Goal: Task Accomplishment & Management: Use online tool/utility

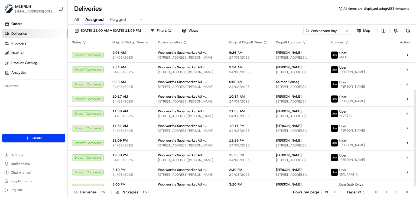
scroll to position [81, 0]
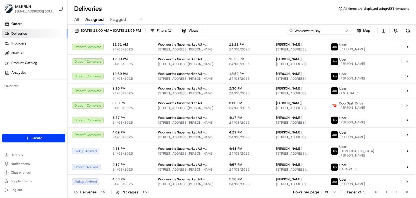
click at [340, 31] on input "Woolooware Bay" at bounding box center [319, 31] width 65 height 8
paste input "Kelvin Grove CNV"
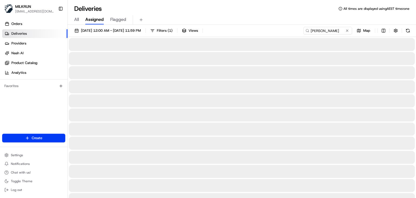
click at [298, 21] on div "All Assigned Flagged" at bounding box center [242, 19] width 348 height 9
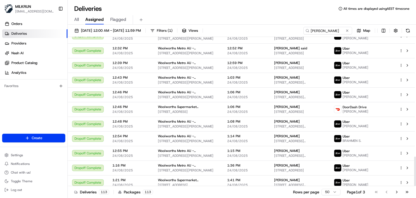
scroll to position [605, 0]
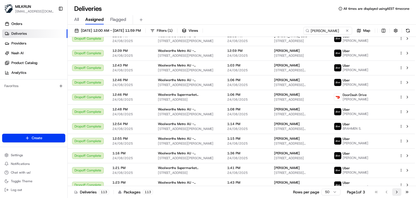
click at [395, 193] on button "Go to next page" at bounding box center [396, 192] width 9 height 8
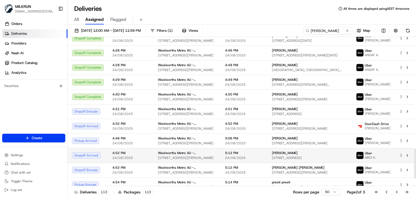
scroll to position [596, 0]
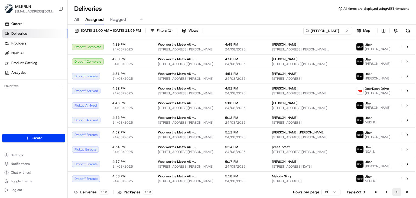
click at [395, 192] on button "Go to next page" at bounding box center [396, 192] width 9 height 8
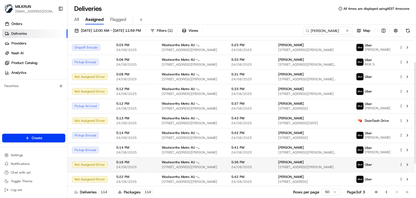
scroll to position [24, 0]
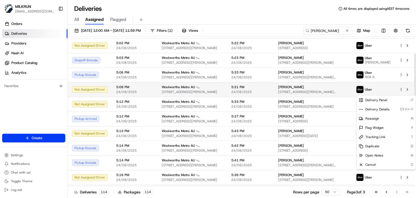
click at [401, 92] on html "MILKRUN ssubedi2@woolworths.com.au Toggle Sidebar Orders Deliveries Providers N…" at bounding box center [208, 99] width 416 height 198
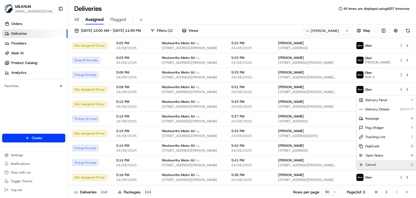
click at [373, 166] on span "Cancel" at bounding box center [370, 164] width 11 height 4
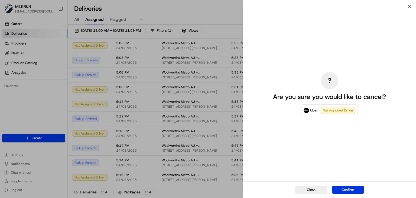
click at [347, 188] on button "Confirm" at bounding box center [348, 190] width 33 height 8
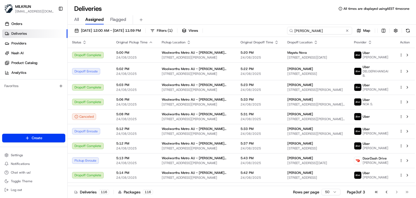
click at [333, 33] on input "Kelvin Grove" at bounding box center [319, 31] width 65 height 8
paste input "Auckland City"
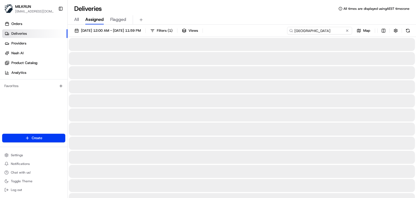
type input "Auckland City"
click at [271, 11] on div "Deliveries All times are displayed using AEST timezone" at bounding box center [242, 8] width 348 height 9
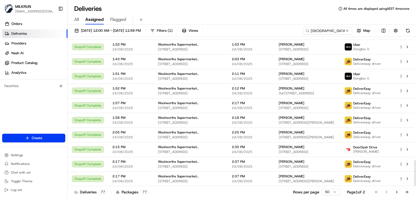
scroll to position [707, 0]
click at [405, 189] on button "Go to last page" at bounding box center [406, 192] width 9 height 8
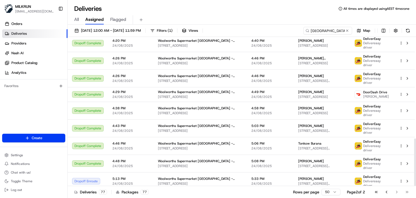
scroll to position [318, 0]
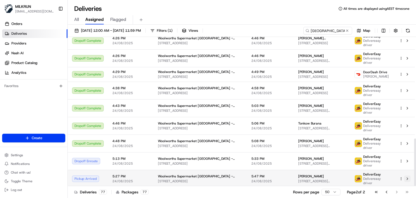
click at [407, 178] on button at bounding box center [407, 178] width 7 height 7
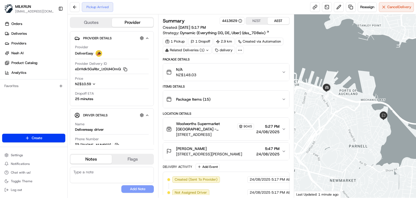
scroll to position [56, 0]
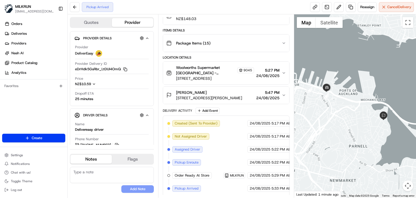
click at [282, 95] on icon "button" at bounding box center [284, 95] width 4 height 4
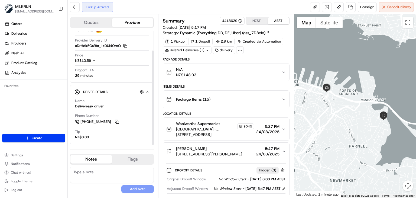
scroll to position [0, 0]
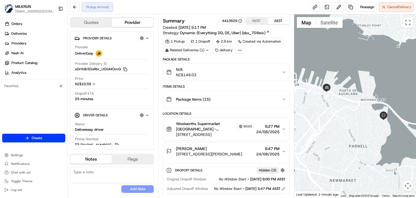
click at [164, 7] on div "Pickup Arrived Reassign Cancel Delivery" at bounding box center [242, 7] width 348 height 14
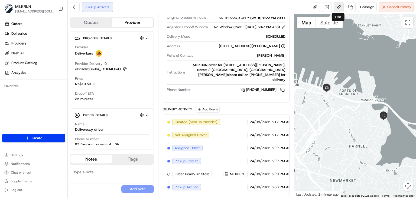
click at [336, 8] on button at bounding box center [339, 7] width 10 height 10
click at [226, 2] on div "Pickup Arrived Reassign Cancel Delivery" at bounding box center [242, 7] width 348 height 14
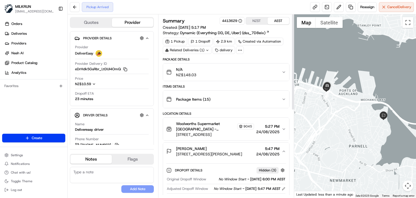
scroll to position [0, 0]
click at [223, 10] on div "Pickup Arrived Reassign Cancel Delivery" at bounding box center [242, 7] width 348 height 14
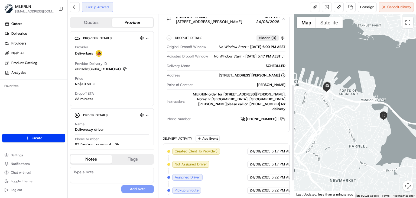
scroll to position [165, 0]
